Goal: Task Accomplishment & Management: Manage account settings

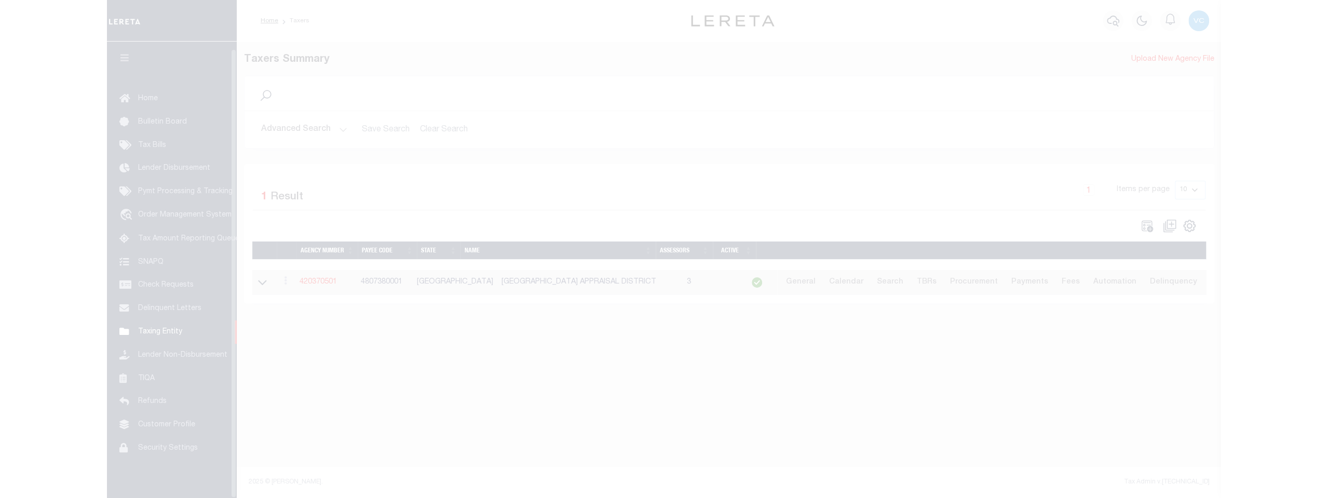
scroll to position [8, 0]
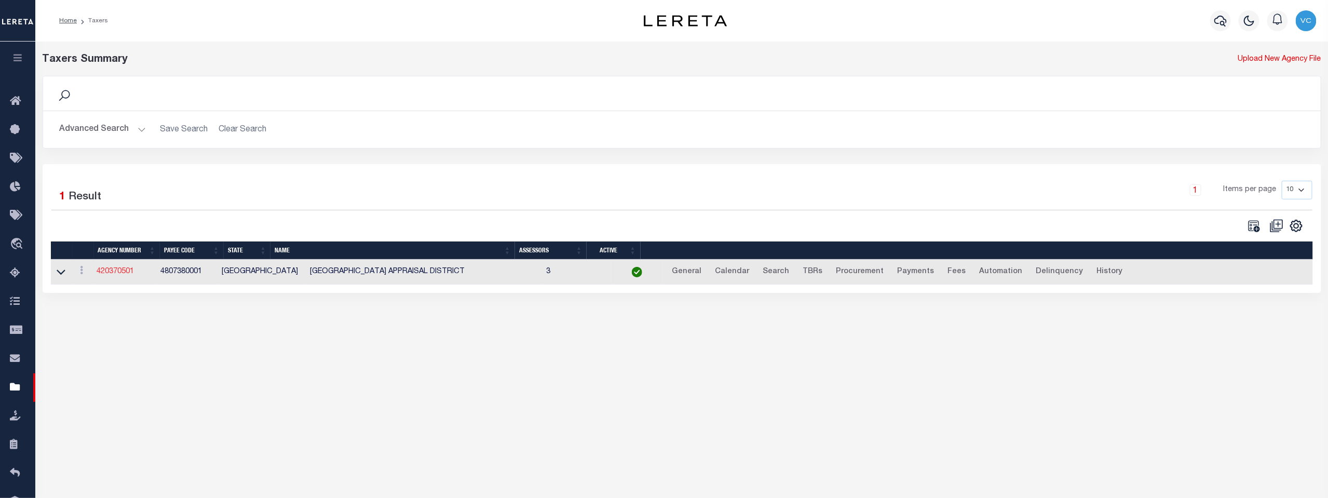
click at [111, 272] on link "420370501" at bounding box center [115, 271] width 37 height 7
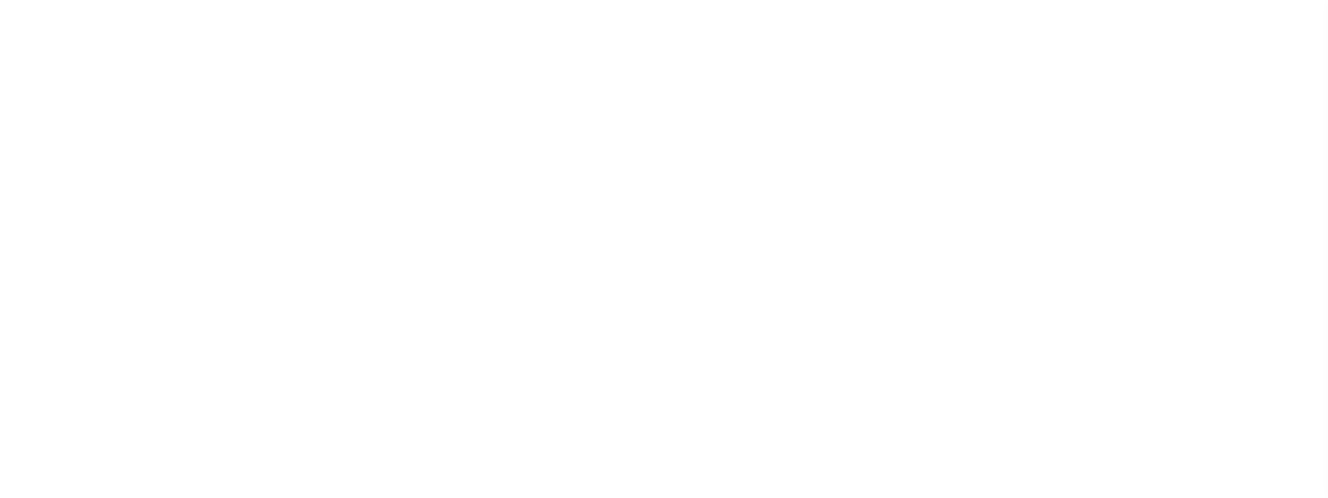
select select
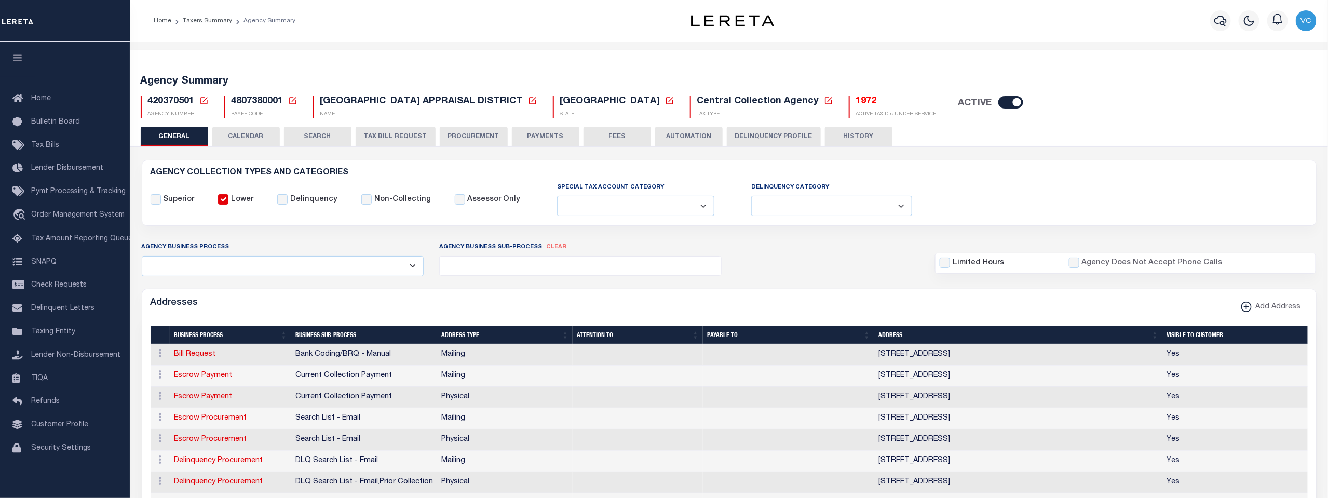
click at [206, 99] on icon at bounding box center [203, 100] width 9 height 9
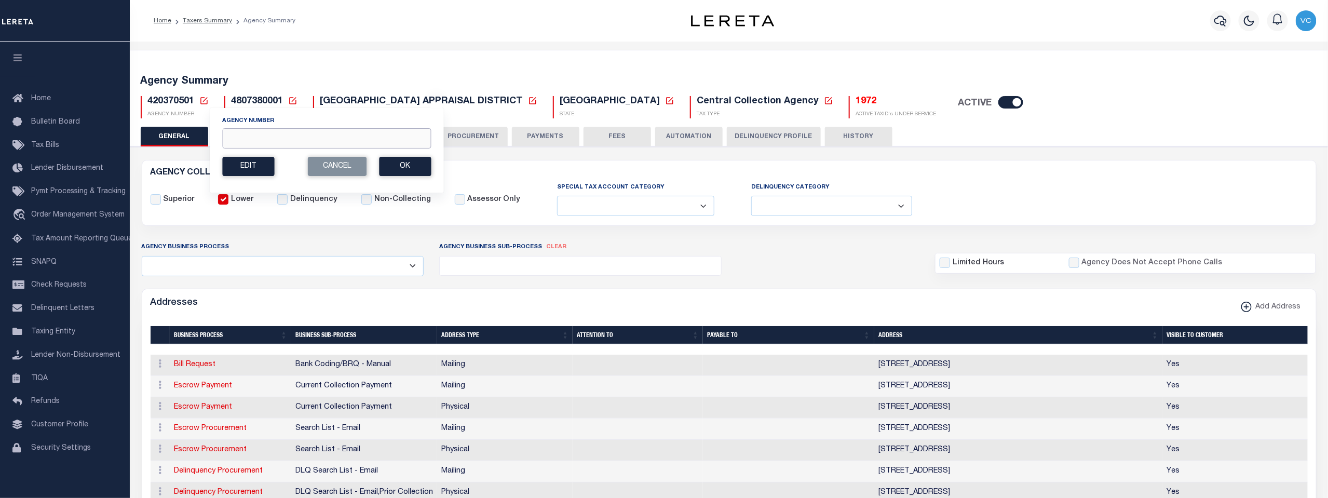
click at [226, 135] on input "Agency Number" at bounding box center [326, 138] width 209 height 20
type input "421010934"
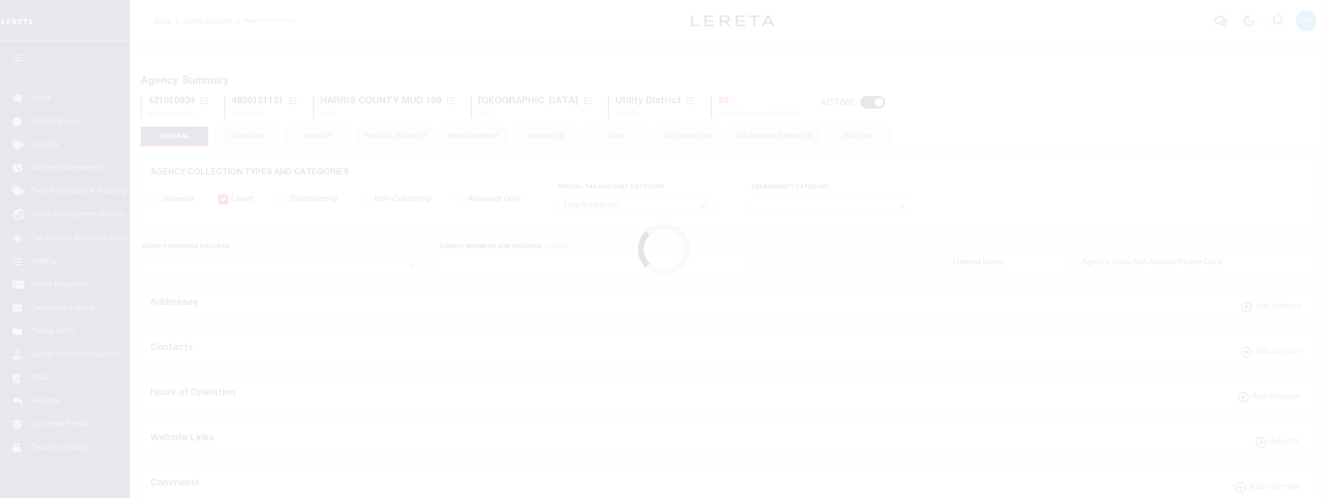
select select "1"
select select
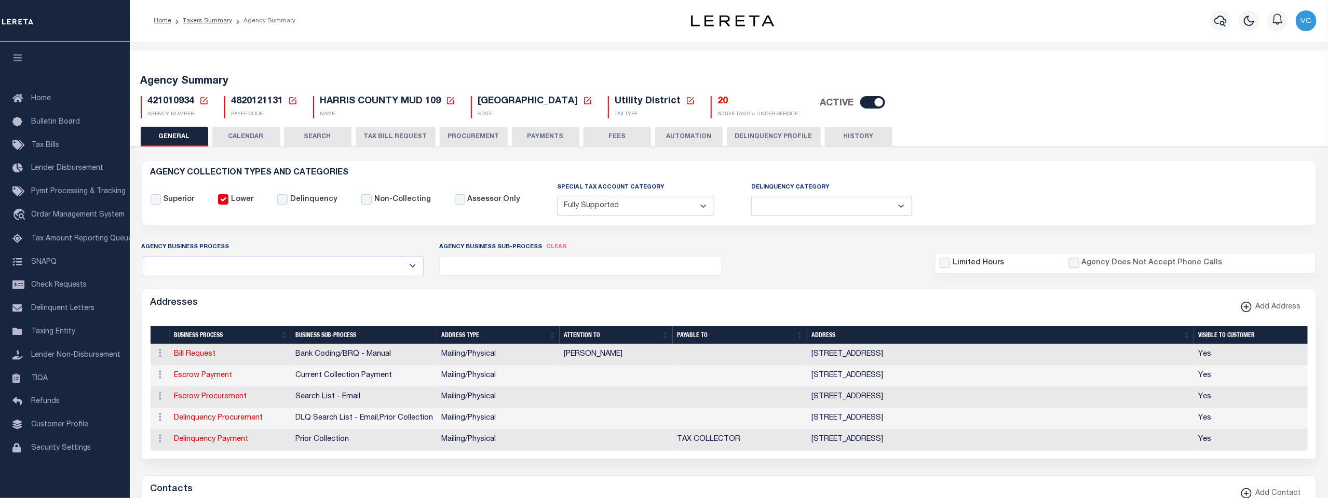
click at [718, 101] on h5 "20" at bounding box center [758, 101] width 80 height 11
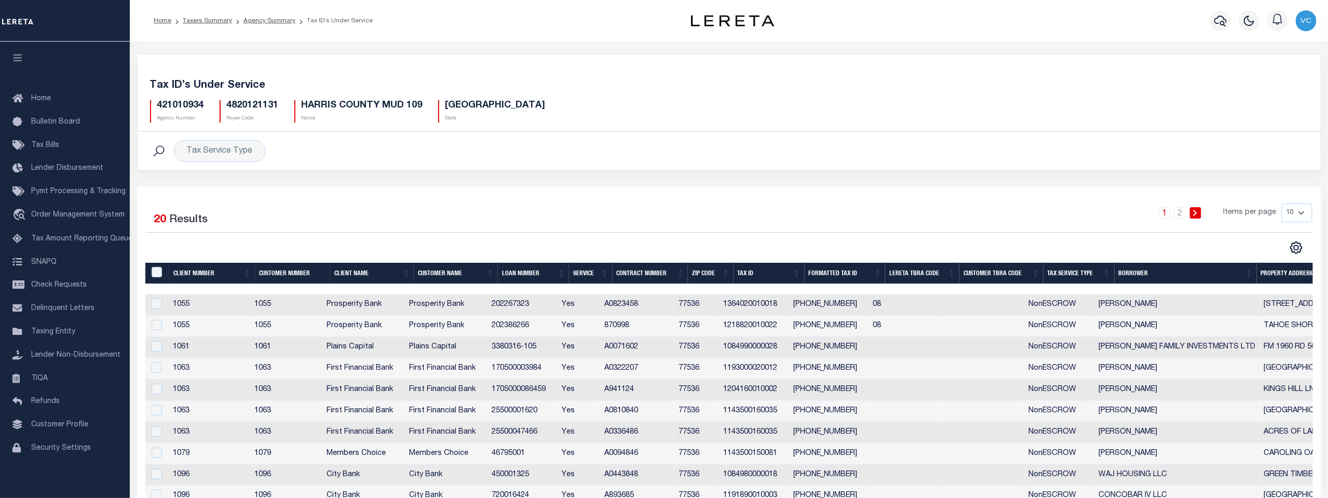
click at [1080, 271] on th "Tax Service Type" at bounding box center [1078, 273] width 71 height 21
